Goal: Information Seeking & Learning: Learn about a topic

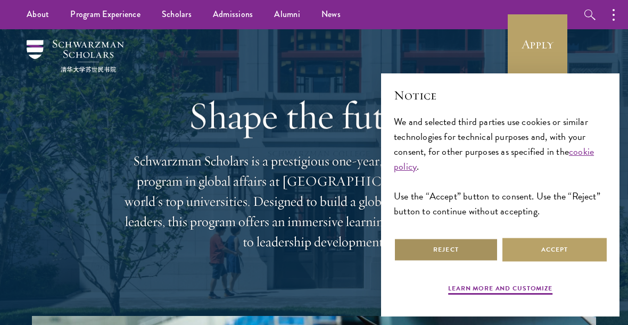
click at [432, 250] on button "Reject" at bounding box center [446, 250] width 104 height 24
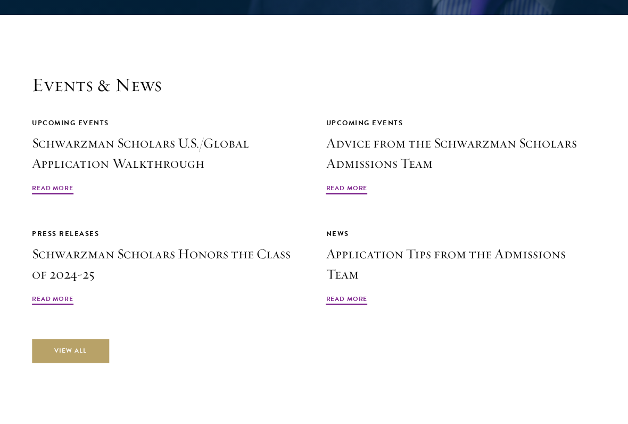
scroll to position [2342, 0]
click at [56, 325] on link "View All" at bounding box center [70, 351] width 77 height 24
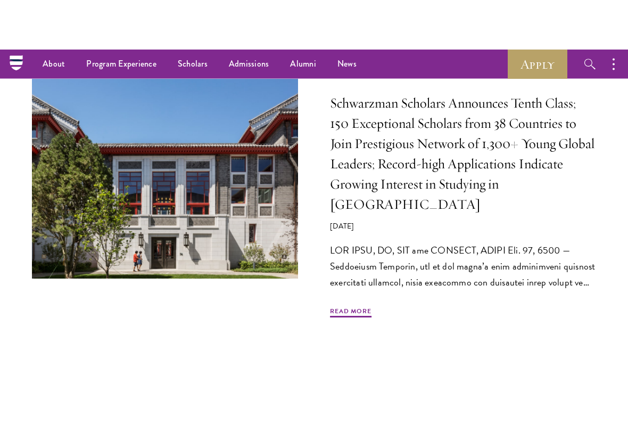
scroll to position [503, 0]
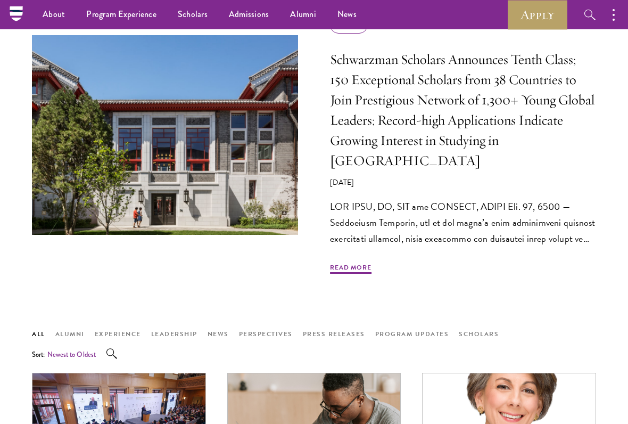
click at [360, 262] on span "Read More" at bounding box center [351, 268] width 42 height 13
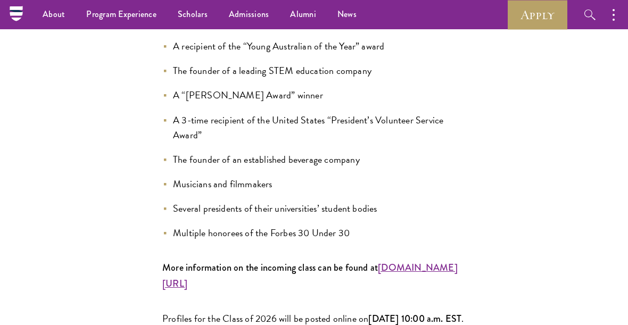
scroll to position [1221, 0]
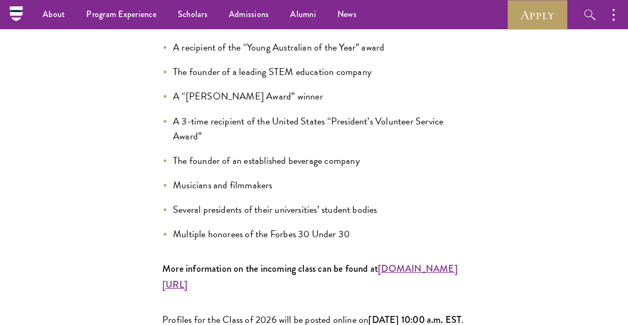
click at [199, 262] on strong "[DOMAIN_NAME][URL]" at bounding box center [309, 277] width 295 height 30
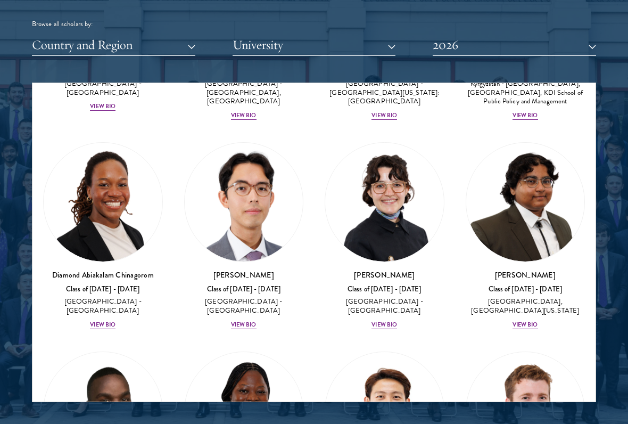
scroll to position [204, 0]
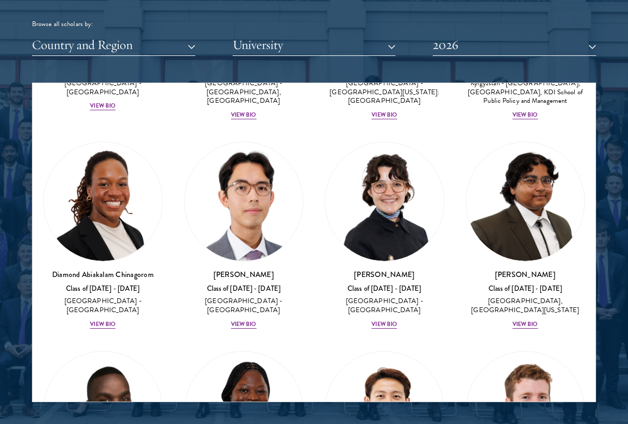
click at [243, 320] on div "View Bio" at bounding box center [244, 324] width 26 height 9
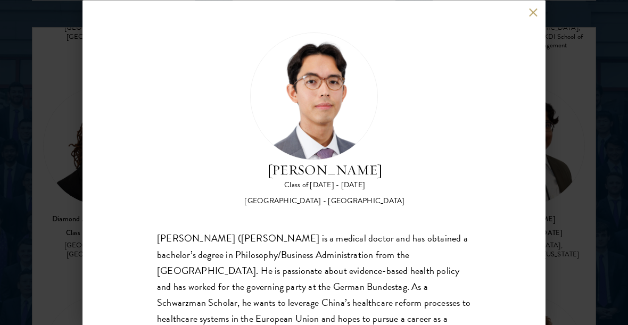
click at [535, 14] on button at bounding box center [533, 12] width 9 height 9
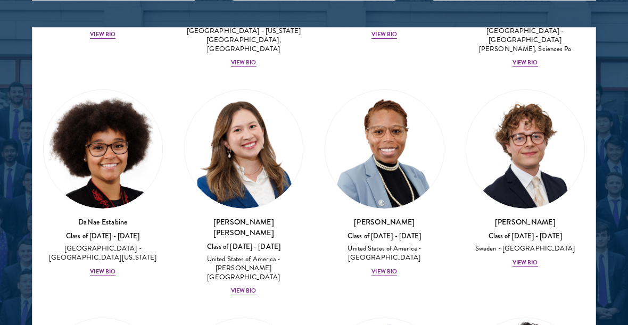
scroll to position [1950, 0]
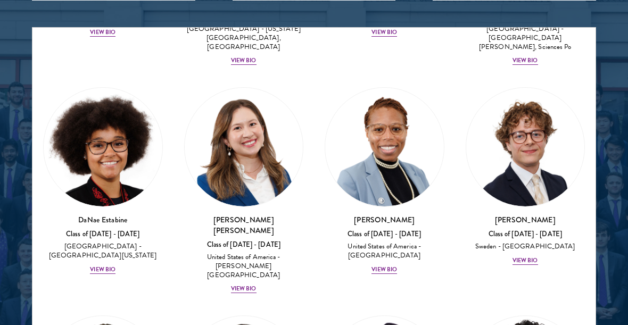
click at [525, 257] on div "View Bio" at bounding box center [526, 261] width 26 height 9
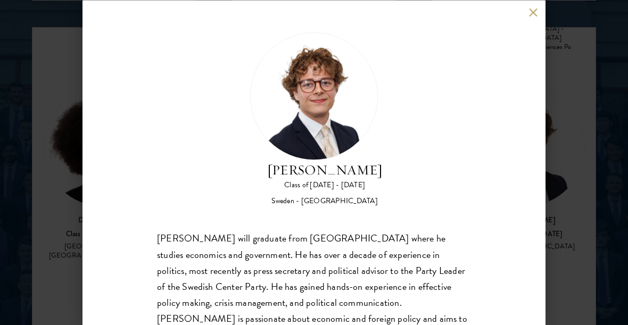
click at [535, 11] on button at bounding box center [533, 12] width 9 height 9
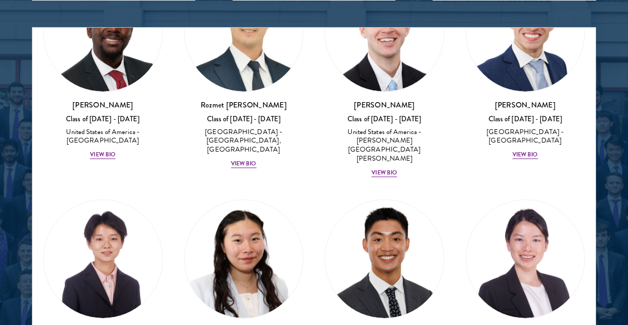
scroll to position [6680, 0]
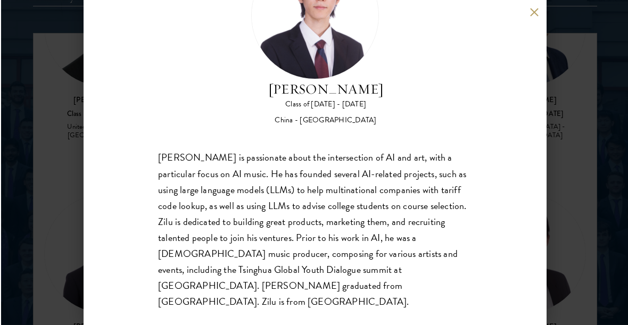
scroll to position [1305, 0]
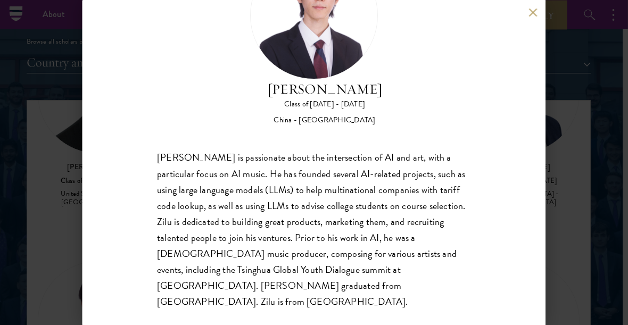
click at [530, 11] on button at bounding box center [533, 12] width 9 height 9
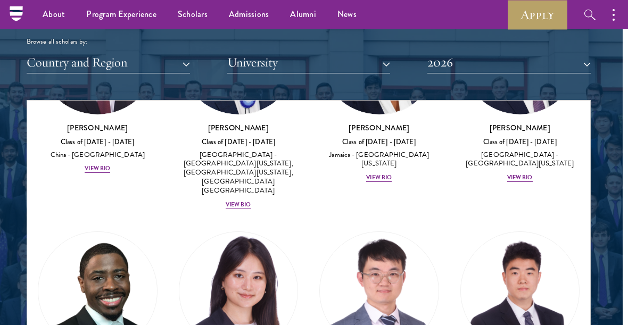
scroll to position [7164, 0]
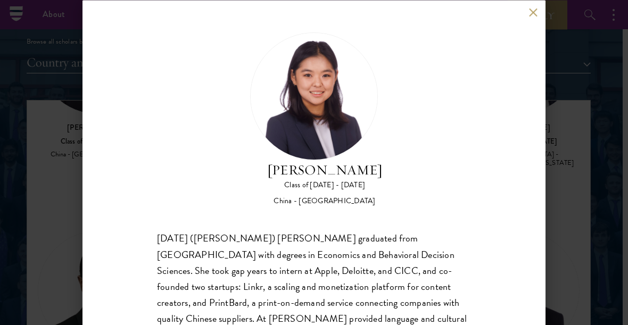
click at [196, 251] on div "[DATE] ([PERSON_NAME]) [PERSON_NAME] graduated from [GEOGRAPHIC_DATA] with degr…" at bounding box center [314, 326] width 314 height 192
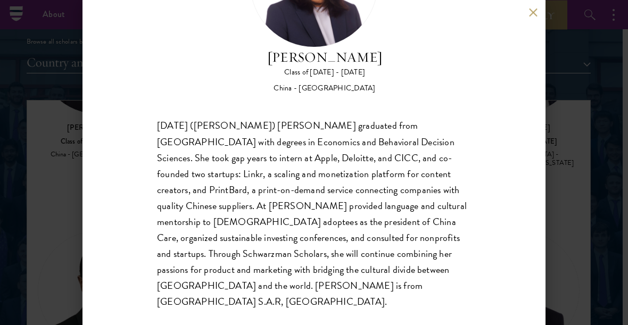
scroll to position [112, 0]
click at [535, 14] on button at bounding box center [533, 12] width 9 height 9
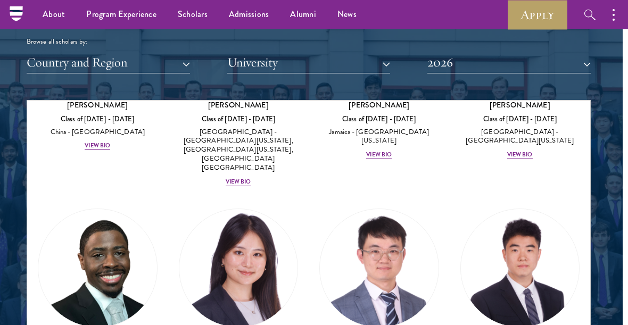
scroll to position [7185, 0]
